Goal: Transaction & Acquisition: Book appointment/travel/reservation

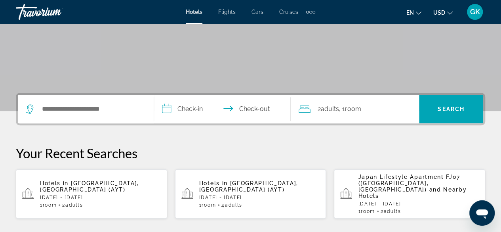
scroll to position [132, 0]
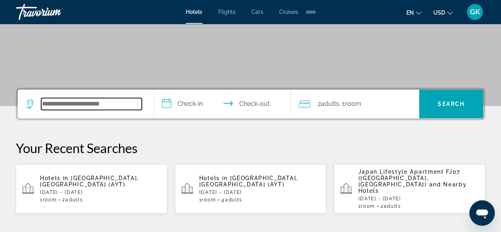
click at [80, 105] on input "Search widget" at bounding box center [91, 104] width 101 height 12
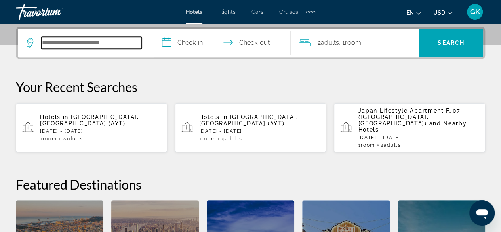
scroll to position [193, 0]
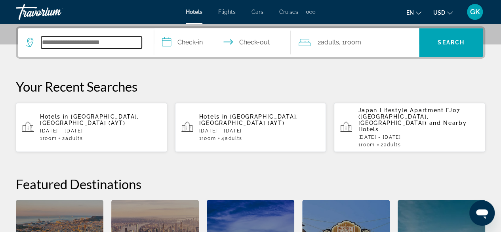
type input "*"
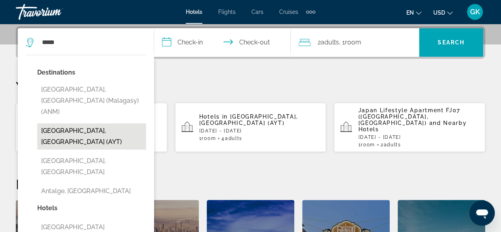
click at [95, 123] on button "Antalya, Turkey (AYT)" at bounding box center [91, 136] width 109 height 26
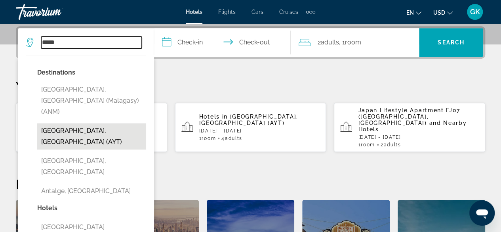
type input "**********"
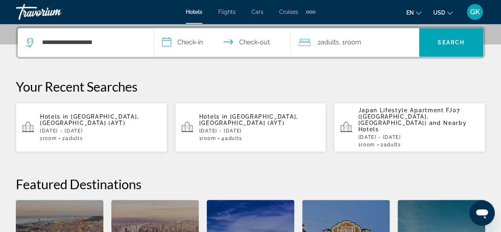
click at [194, 43] on input "**********" at bounding box center [223, 43] width 139 height 31
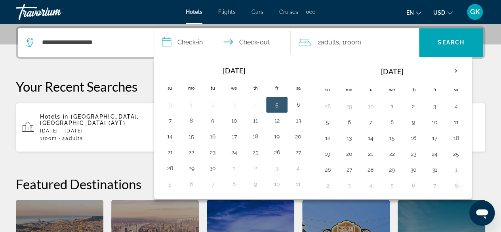
click at [275, 101] on button "5" at bounding box center [276, 104] width 13 height 11
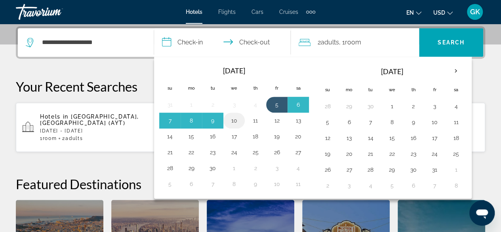
click at [233, 119] on button "10" at bounding box center [234, 120] width 13 height 11
type input "**********"
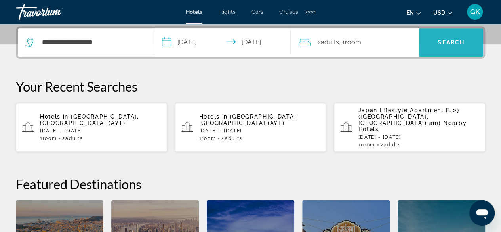
click at [439, 41] on span "Search" at bounding box center [450, 42] width 27 height 6
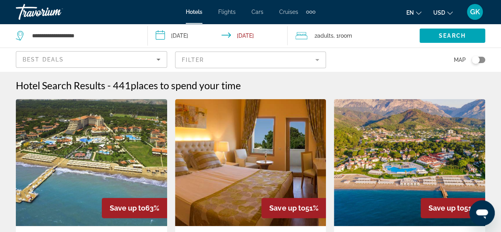
click at [156, 59] on icon "Sort by" at bounding box center [158, 60] width 4 height 2
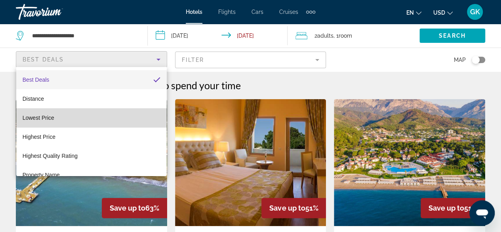
click at [127, 123] on mat-option "Lowest Price" at bounding box center [91, 117] width 150 height 19
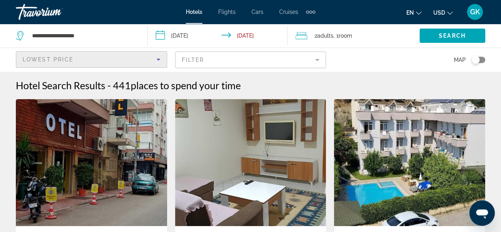
click at [311, 60] on mat-form-field "Filter" at bounding box center [250, 59] width 151 height 17
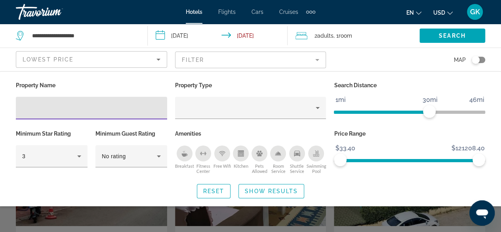
click at [184, 158] on div "Breakfast" at bounding box center [185, 153] width 16 height 16
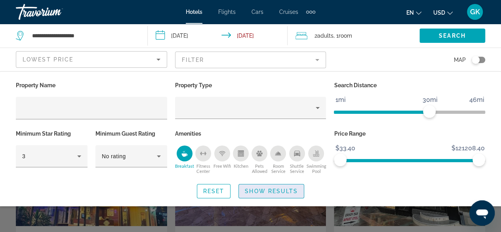
click at [259, 188] on span "Show Results" at bounding box center [271, 191] width 53 height 6
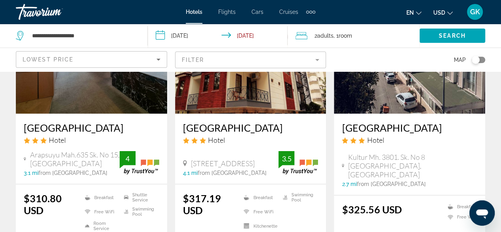
scroll to position [1017, 0]
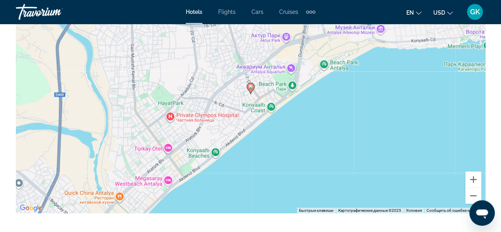
scroll to position [947, 0]
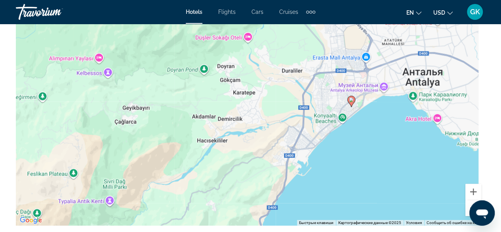
drag, startPoint x: 416, startPoint y: 139, endPoint x: 376, endPoint y: 116, distance: 46.1
click at [376, 116] on div "Чтобы активировать перетаскивание с помощью клавиатуры, нажмите Alt + Ввод. Пос…" at bounding box center [250, 107] width 469 height 238
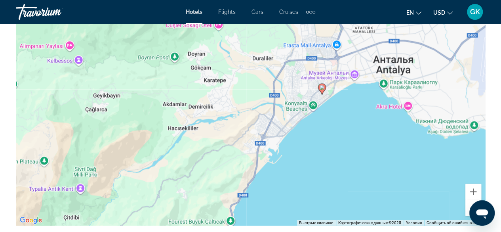
drag, startPoint x: 373, startPoint y: 134, endPoint x: 349, endPoint y: 125, distance: 25.5
click at [349, 125] on div "Чтобы активировать перетаскивание с помощью клавиатуры, нажмите Alt + Ввод. Пос…" at bounding box center [250, 107] width 469 height 238
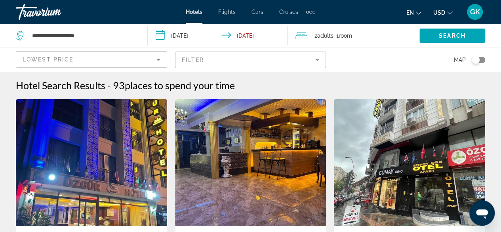
click at [317, 61] on mat-form-field "Filter" at bounding box center [250, 59] width 151 height 17
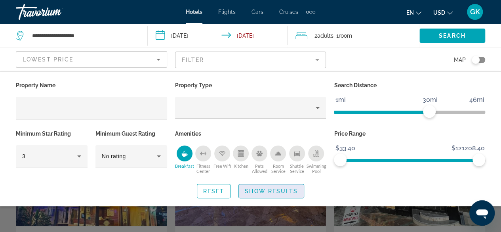
click at [279, 190] on span "Show Results" at bounding box center [271, 191] width 53 height 6
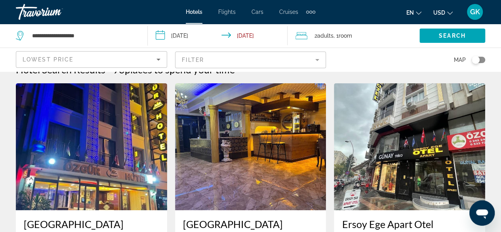
scroll to position [74, 0]
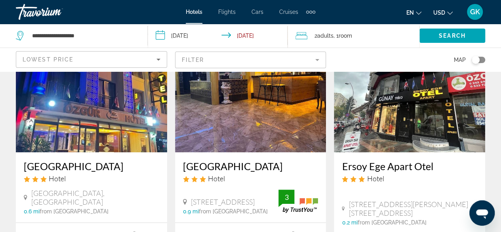
click at [160, 58] on icon "Sort by" at bounding box center [159, 60] width 10 height 10
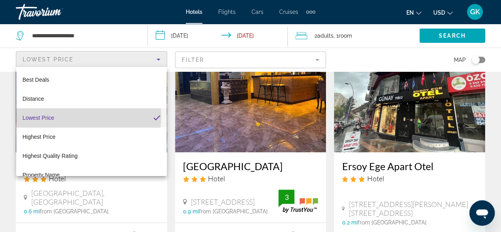
click at [71, 116] on mat-option "Lowest Price" at bounding box center [91, 117] width 150 height 19
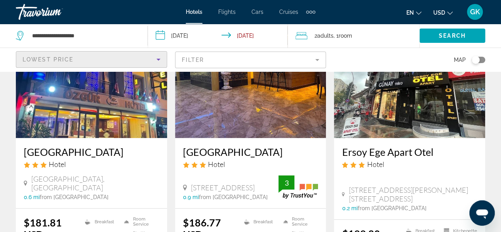
scroll to position [0, 0]
